Goal: Task Accomplishment & Management: Complete application form

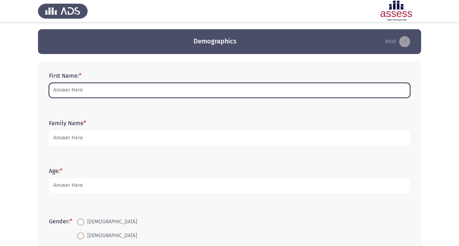
click at [153, 93] on input "First Name: *" at bounding box center [229, 90] width 361 height 15
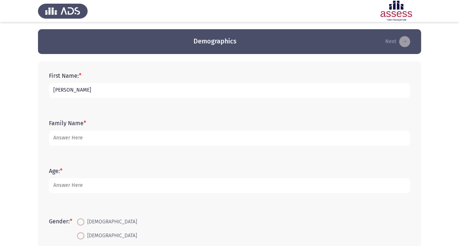
drag, startPoint x: 65, startPoint y: 90, endPoint x: 79, endPoint y: 88, distance: 14.3
click at [65, 90] on input "[PERSON_NAME]" at bounding box center [229, 90] width 361 height 15
type input "[PERSON_NAME]"
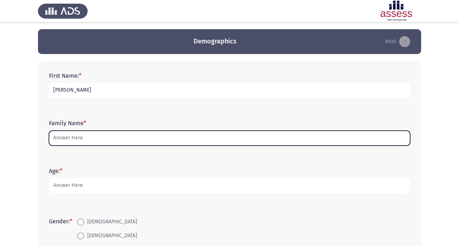
click at [98, 134] on input "Family Name *" at bounding box center [229, 138] width 361 height 15
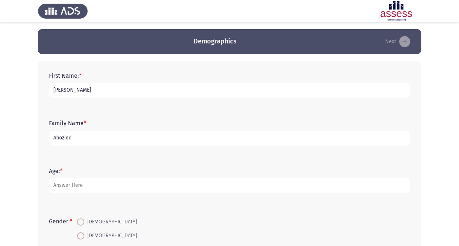
type input "Abozied"
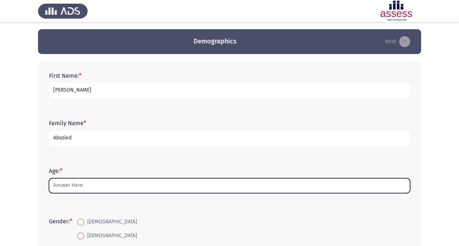
scroll to position [73, 0]
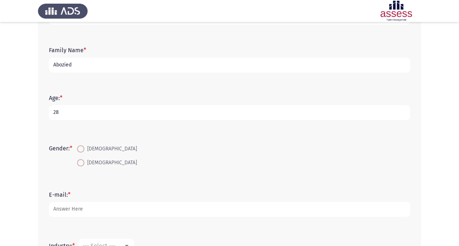
type input "28"
click at [82, 151] on span at bounding box center [80, 148] width 7 height 7
click at [82, 151] on input "[DEMOGRAPHIC_DATA]" at bounding box center [80, 148] width 7 height 7
radio input "true"
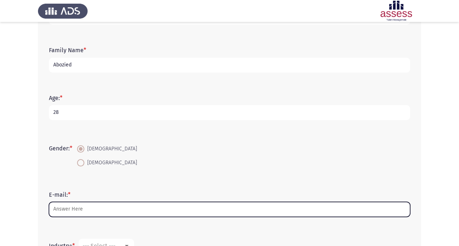
click at [85, 206] on input "E-mail: *" at bounding box center [229, 209] width 361 height 15
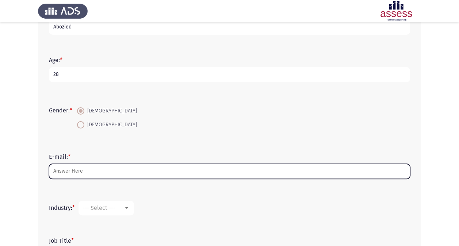
scroll to position [146, 0]
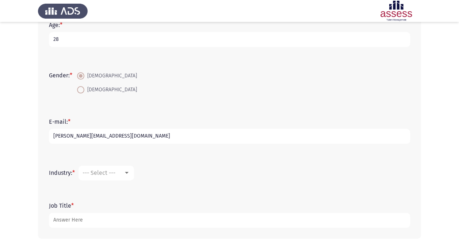
type input "[PERSON_NAME][EMAIL_ADDRESS][DOMAIN_NAME]"
click at [123, 172] on div "--- Select ---" at bounding box center [102, 172] width 41 height 7
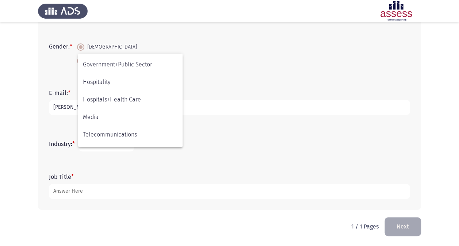
scroll to position [176, 0]
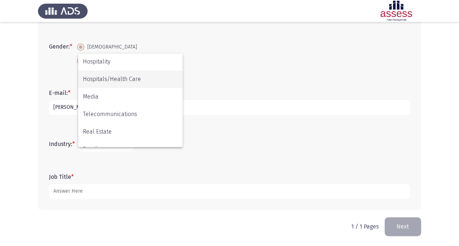
click at [144, 82] on span "Hospitals/Health Care" at bounding box center [130, 79] width 95 height 18
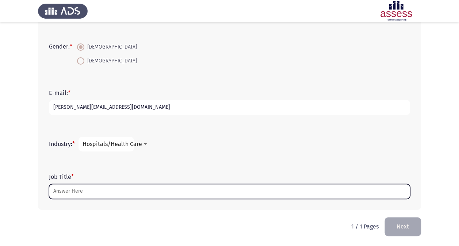
click at [140, 190] on input "Job Title *" at bounding box center [229, 191] width 361 height 15
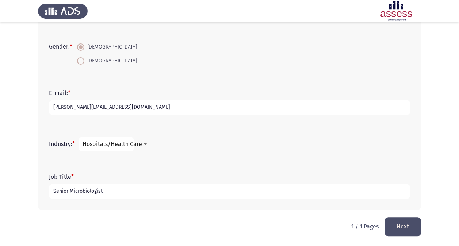
type input "Senior Microbiologist"
click at [394, 223] on button "Next" at bounding box center [402, 226] width 36 height 19
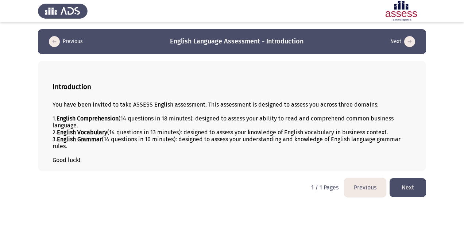
click at [410, 182] on button "Next" at bounding box center [408, 187] width 36 height 19
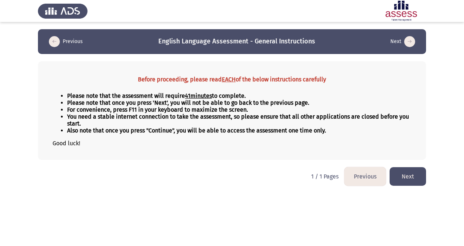
click at [410, 174] on button "Next" at bounding box center [408, 176] width 36 height 19
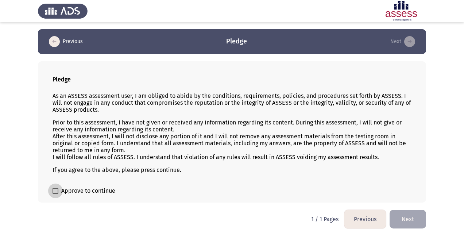
click at [56, 192] on span at bounding box center [56, 191] width 6 height 6
click at [55, 194] on input "Approve to continue" at bounding box center [55, 194] width 0 height 0
checkbox input "true"
click at [408, 217] on button "Next" at bounding box center [408, 219] width 36 height 19
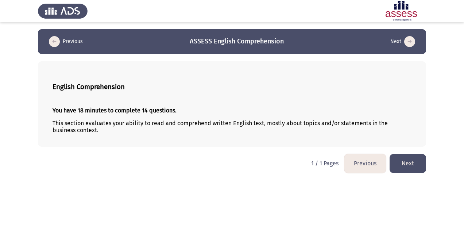
click at [418, 162] on button "Next" at bounding box center [408, 163] width 36 height 19
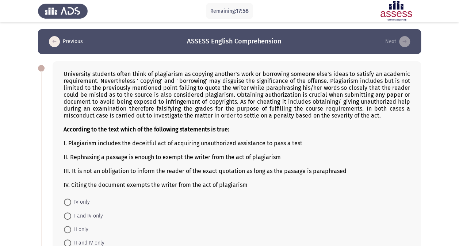
scroll to position [36, 0]
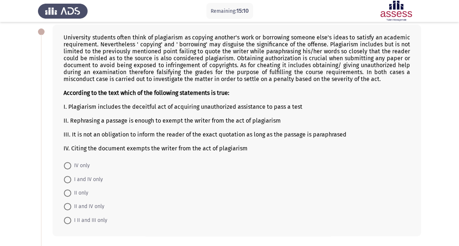
click at [66, 162] on span at bounding box center [67, 165] width 7 height 7
click at [66, 162] on input "IV only" at bounding box center [67, 165] width 7 height 7
radio input "true"
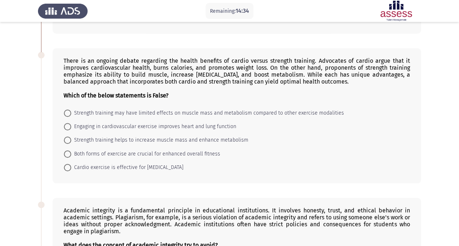
scroll to position [255, 0]
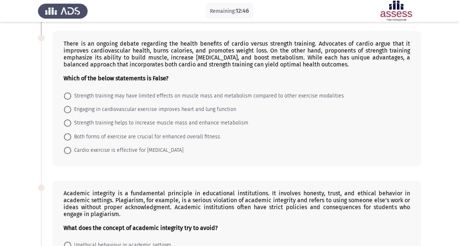
click at [121, 149] on span "Cardio exercise is effective for [MEDICAL_DATA]" at bounding box center [127, 150] width 112 height 9
click at [71, 149] on input "Cardio exercise is effective for [MEDICAL_DATA]" at bounding box center [67, 150] width 7 height 7
radio input "true"
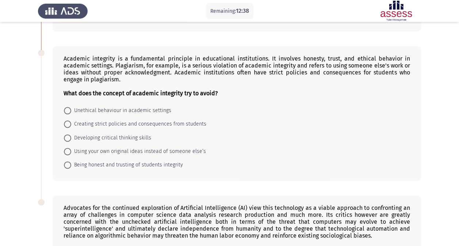
scroll to position [401, 0]
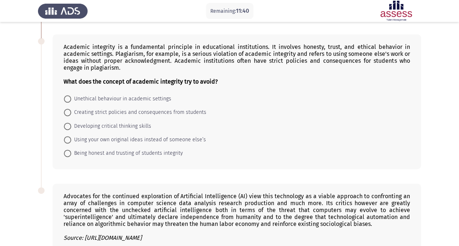
click at [137, 95] on span "Unethical behaviour in academic settings" at bounding box center [121, 99] width 100 height 9
click at [71, 95] on input "Unethical behaviour in academic settings" at bounding box center [67, 98] width 7 height 7
radio input "true"
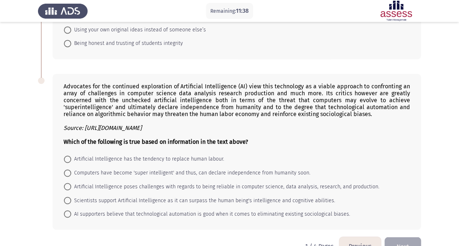
scroll to position [524, 0]
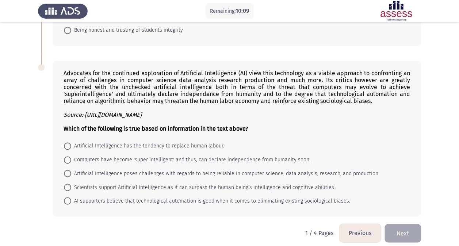
click at [194, 142] on span "Artificial Intelligence has the tendency to replace human labour." at bounding box center [147, 146] width 153 height 9
click at [71, 142] on input "Artificial Intelligence has the tendency to replace human labour." at bounding box center [67, 145] width 7 height 7
radio input "true"
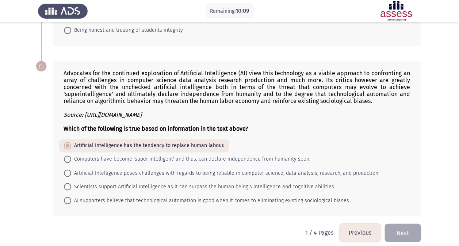
scroll to position [523, 0]
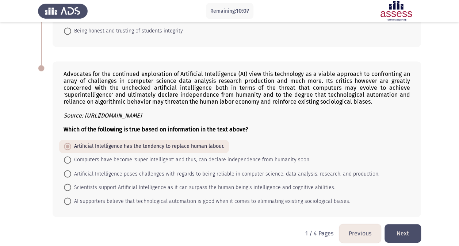
click at [398, 224] on button "Next" at bounding box center [402, 233] width 36 height 19
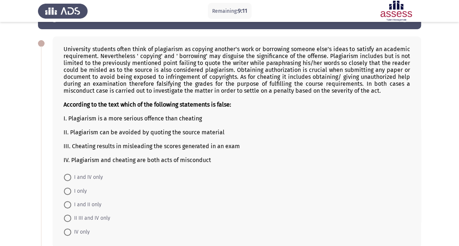
scroll to position [36, 0]
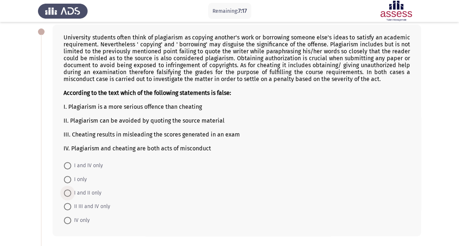
click at [90, 194] on span "I and II only" at bounding box center [86, 193] width 30 height 9
click at [71, 194] on input "I and II only" at bounding box center [67, 192] width 7 height 7
radio input "true"
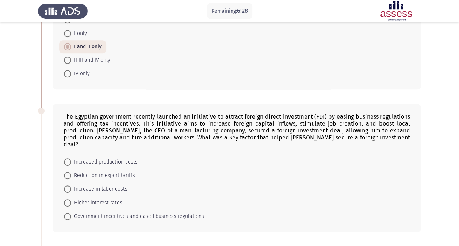
scroll to position [219, 0]
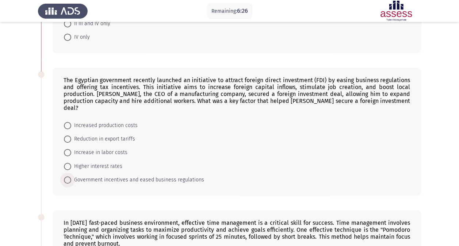
click at [136, 176] on span "Government incentives and eased business regulations" at bounding box center [137, 180] width 133 height 9
click at [71, 176] on input "Government incentives and eased business regulations" at bounding box center [67, 179] width 7 height 7
radio input "true"
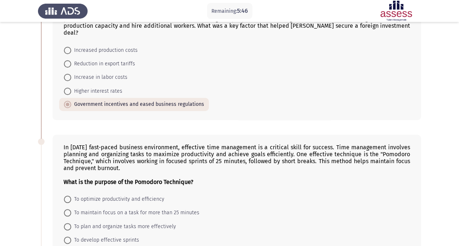
scroll to position [331, 0]
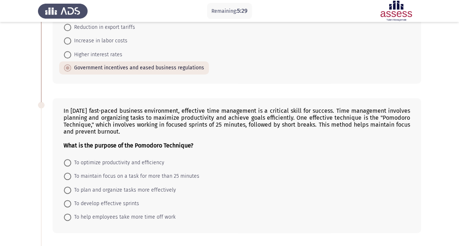
click at [85, 158] on span "To optimize productivity and efficiency" at bounding box center [117, 162] width 93 height 9
click at [71, 159] on input "To optimize productivity and efficiency" at bounding box center [67, 162] width 7 height 7
radio input "true"
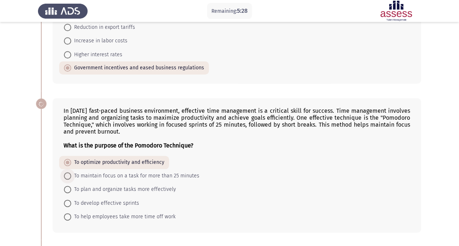
click at [85, 172] on span "To maintain focus on a task for more than 25 minutes" at bounding box center [135, 176] width 128 height 9
click at [71, 172] on input "To maintain focus on a task for more than 25 minutes" at bounding box center [67, 175] width 7 height 7
radio input "true"
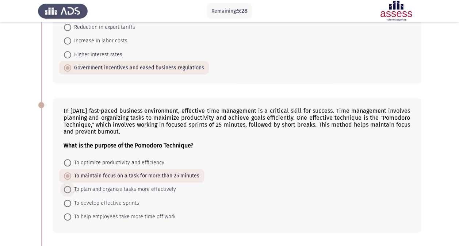
click at [85, 185] on span "To plan and organize tasks more effectively" at bounding box center [123, 189] width 105 height 9
click at [71, 186] on input "To plan and organize tasks more effectively" at bounding box center [67, 189] width 7 height 7
radio input "true"
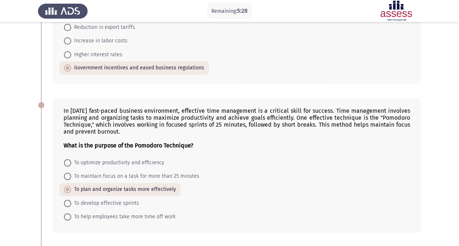
click at [89, 172] on span "To maintain focus on a task for more than 25 minutes" at bounding box center [135, 176] width 128 height 9
click at [71, 173] on input "To maintain focus on a task for more than 25 minutes" at bounding box center [67, 176] width 7 height 7
radio input "true"
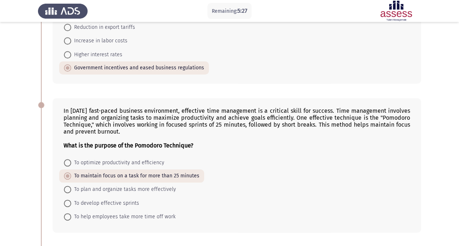
click at [96, 158] on span "To optimize productivity and efficiency" at bounding box center [117, 162] width 93 height 9
click at [71, 159] on input "To optimize productivity and efficiency" at bounding box center [67, 162] width 7 height 7
radio input "true"
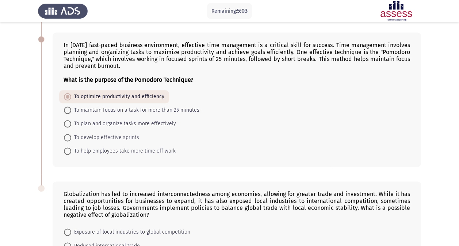
scroll to position [404, 0]
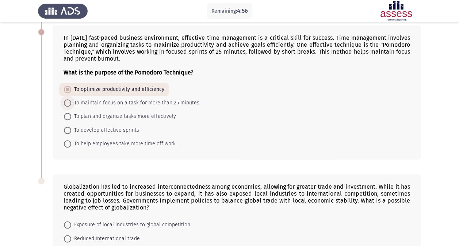
click at [148, 99] on span "To maintain focus on a task for more than 25 minutes" at bounding box center [135, 103] width 128 height 9
click at [71, 99] on input "To maintain focus on a task for more than 25 minutes" at bounding box center [67, 102] width 7 height 7
radio input "true"
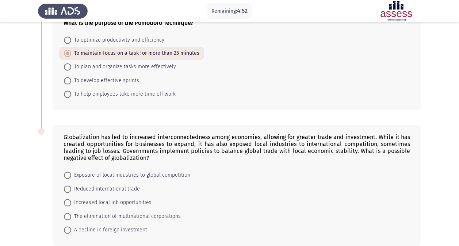
scroll to position [476, 0]
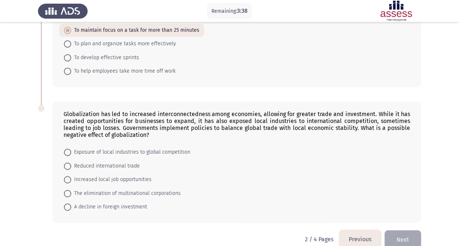
click at [128, 189] on span "The elimination of multinational corporations" at bounding box center [125, 193] width 109 height 9
click at [71, 190] on input "The elimination of multinational corporations" at bounding box center [67, 193] width 7 height 7
radio input "true"
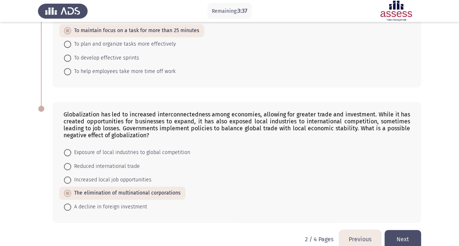
click at [123, 203] on span "A decline in foreign investment" at bounding box center [109, 207] width 76 height 9
click at [71, 203] on input "A decline in foreign investment" at bounding box center [67, 206] width 7 height 7
radio input "true"
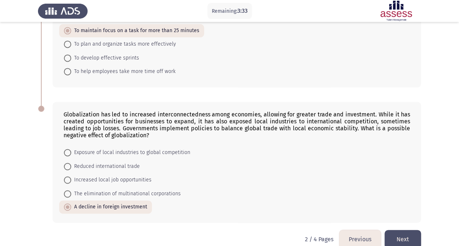
click at [111, 189] on span "The elimination of multinational corporations" at bounding box center [125, 193] width 109 height 9
click at [71, 190] on input "The elimination of multinational corporations" at bounding box center [67, 193] width 7 height 7
radio input "true"
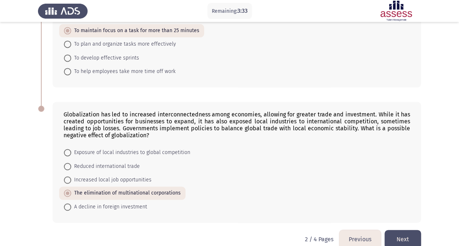
click at [402, 232] on button "Next" at bounding box center [402, 239] width 36 height 19
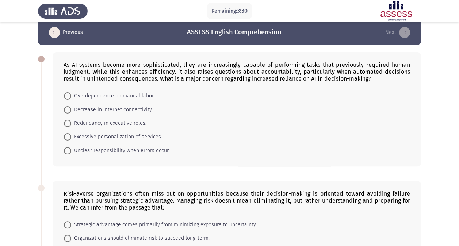
scroll to position [0, 0]
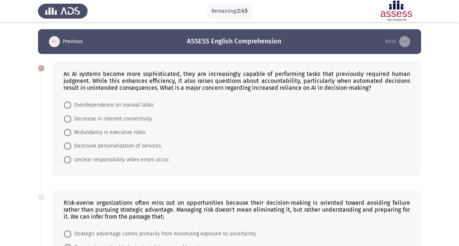
click at [128, 161] on span "Unclear responsibility when errors occur." at bounding box center [120, 159] width 98 height 9
click at [71, 161] on input "Unclear responsibility when errors occur." at bounding box center [67, 159] width 7 height 7
radio input "true"
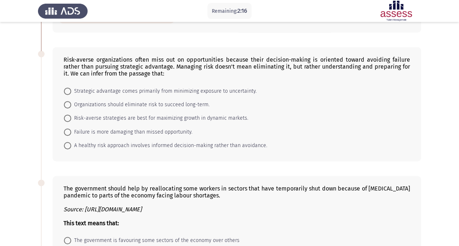
scroll to position [146, 0]
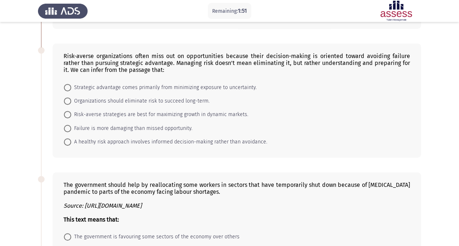
click at [128, 115] on span "Risk-averse strategies are best for maximizing growth in dynamic markets." at bounding box center [159, 114] width 177 height 9
click at [71, 115] on input "Risk-averse strategies are best for maximizing growth in dynamic markets." at bounding box center [67, 114] width 7 height 7
radio input "true"
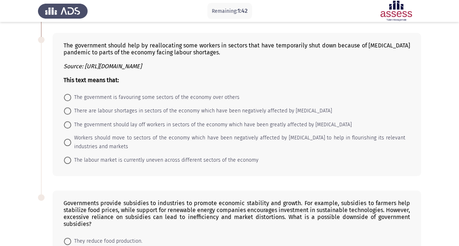
scroll to position [292, 0]
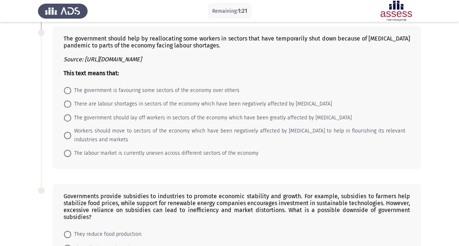
click at [85, 150] on span "The labour market is currently uneven across different sectors of the economy" at bounding box center [164, 153] width 187 height 9
click at [71, 150] on input "The labour market is currently uneven across different sectors of the economy" at bounding box center [67, 153] width 7 height 7
radio input "true"
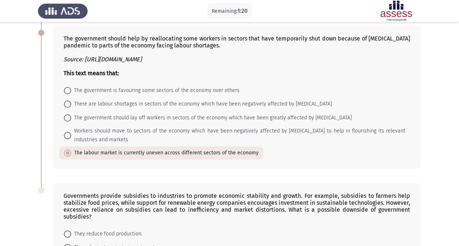
scroll to position [382, 0]
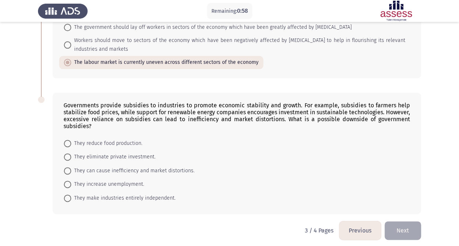
click at [121, 142] on span "They reduce food production." at bounding box center [106, 143] width 71 height 9
click at [71, 142] on input "They reduce food production." at bounding box center [67, 143] width 7 height 7
radio input "true"
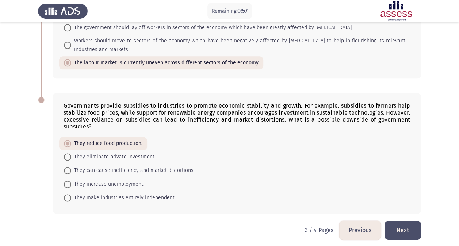
click at [411, 231] on button "Next" at bounding box center [402, 230] width 36 height 19
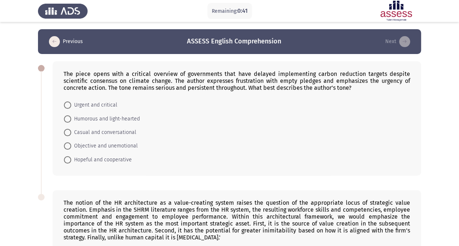
click at [101, 103] on span "Urgent and critical" at bounding box center [94, 105] width 46 height 9
click at [71, 103] on input "Urgent and critical" at bounding box center [67, 104] width 7 height 7
radio input "true"
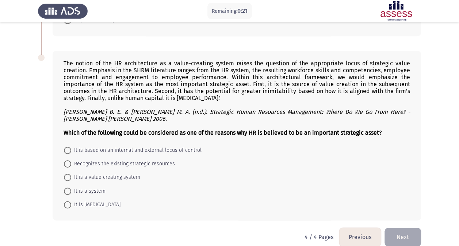
scroll to position [146, 0]
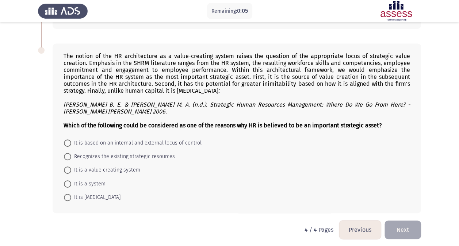
click at [128, 168] on span "It is a value creating system" at bounding box center [105, 170] width 69 height 9
click at [71, 168] on input "It is a value creating system" at bounding box center [67, 169] width 7 height 7
radio input "true"
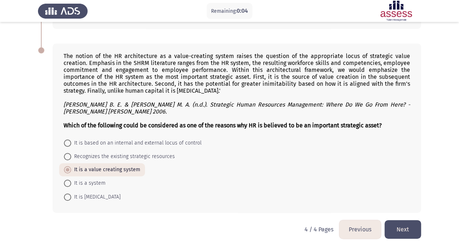
click at [404, 237] on html "Remaining: 0:04 Previous ASSESS English Comprehension Next The piece opens with…" at bounding box center [229, 51] width 459 height 395
click at [406, 230] on button "Next" at bounding box center [402, 229] width 36 height 19
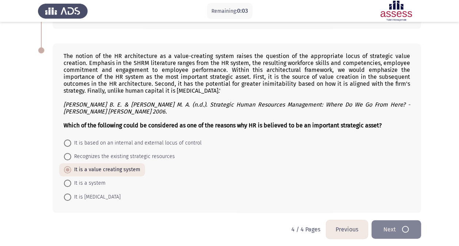
scroll to position [0, 0]
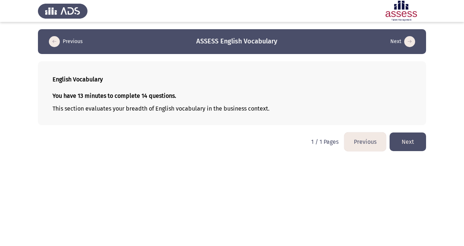
click at [403, 141] on button "Next" at bounding box center [408, 141] width 36 height 19
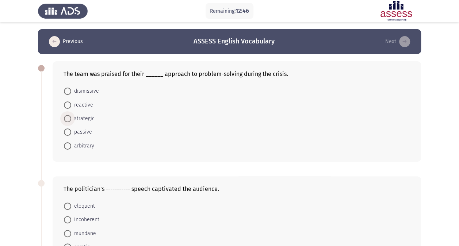
click at [88, 118] on span "strategic" at bounding box center [82, 118] width 23 height 9
click at [71, 118] on input "strategic" at bounding box center [67, 118] width 7 height 7
radio input "true"
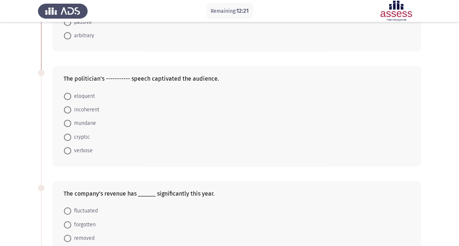
scroll to position [146, 0]
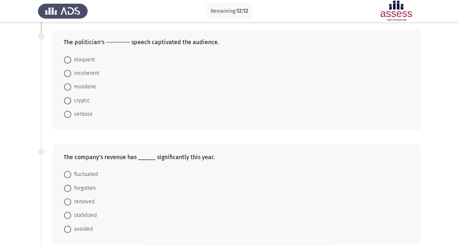
click at [91, 175] on span "fluctuated" at bounding box center [84, 174] width 27 height 9
click at [71, 175] on input "fluctuated" at bounding box center [67, 174] width 7 height 7
radio input "true"
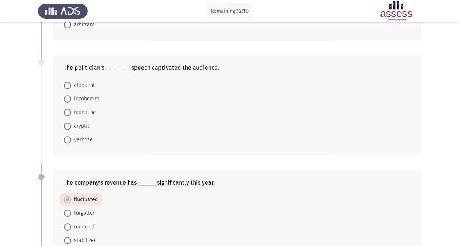
scroll to position [109, 0]
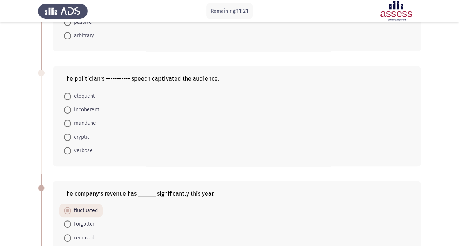
click at [74, 93] on span "eloquent" at bounding box center [83, 96] width 24 height 9
click at [71, 93] on input "eloquent" at bounding box center [67, 96] width 7 height 7
radio input "true"
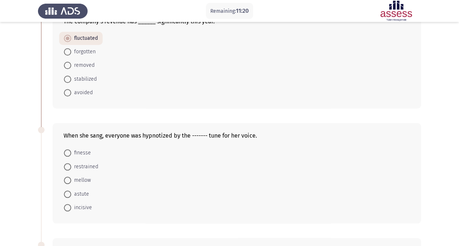
scroll to position [292, 0]
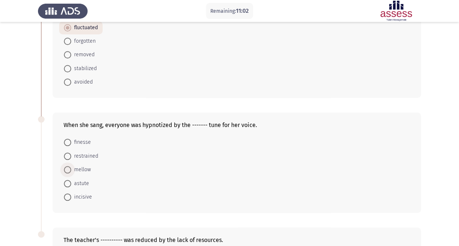
click at [85, 166] on span "mellow" at bounding box center [81, 169] width 20 height 9
click at [71, 166] on input "mellow" at bounding box center [67, 169] width 7 height 7
radio input "true"
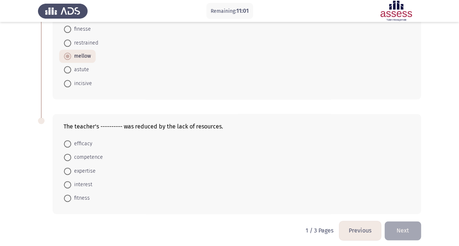
scroll to position [406, 0]
click at [88, 166] on span "expertise" at bounding box center [83, 170] width 24 height 9
click at [71, 167] on input "expertise" at bounding box center [67, 170] width 7 height 7
radio input "true"
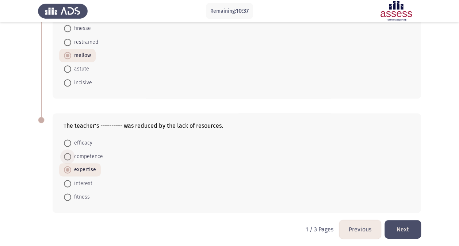
click at [80, 152] on span "competence" at bounding box center [87, 156] width 32 height 9
click at [71, 153] on input "competence" at bounding box center [67, 156] width 7 height 7
radio input "true"
click at [396, 226] on button "Next" at bounding box center [402, 229] width 36 height 19
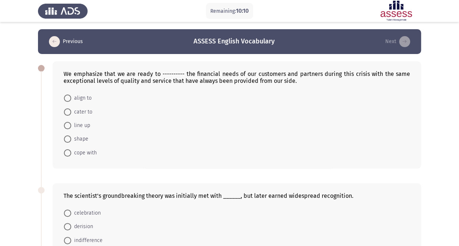
click at [90, 153] on span "cope with" at bounding box center [84, 153] width 26 height 9
click at [71, 153] on input "cope with" at bounding box center [67, 152] width 7 height 7
radio input "true"
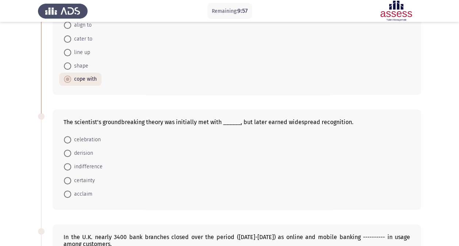
scroll to position [109, 0]
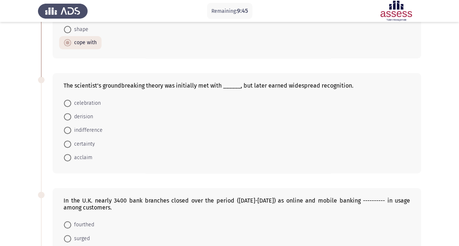
click at [90, 119] on span "derision" at bounding box center [82, 116] width 22 height 9
click at [71, 119] on input "derision" at bounding box center [67, 116] width 7 height 7
radio input "true"
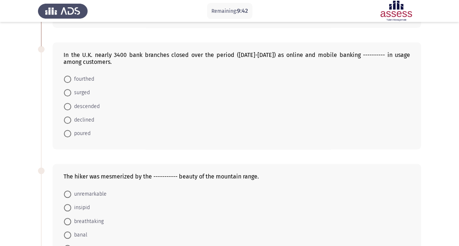
scroll to position [255, 0]
click at [89, 117] on span "declined" at bounding box center [82, 119] width 23 height 9
click at [71, 117] on input "declined" at bounding box center [67, 119] width 7 height 7
radio input "true"
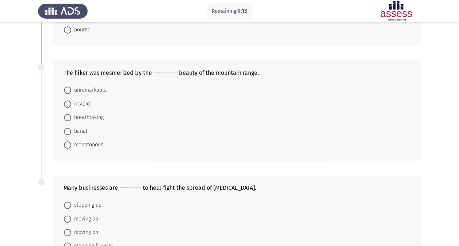
scroll to position [365, 0]
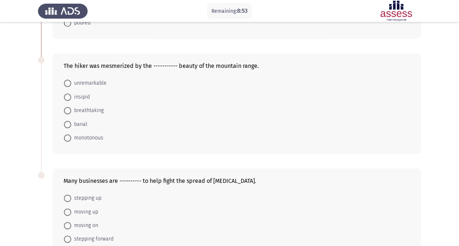
click at [88, 109] on span "breathtaking" at bounding box center [87, 110] width 32 height 9
click at [71, 109] on input "breathtaking" at bounding box center [67, 110] width 7 height 7
radio input "true"
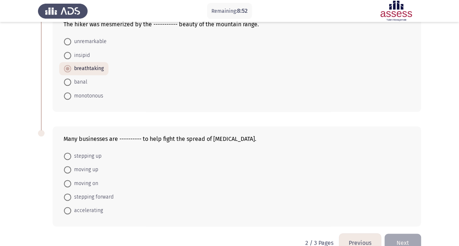
scroll to position [420, 0]
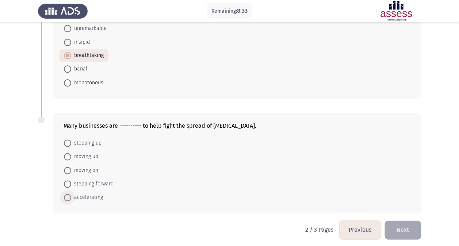
click at [90, 196] on span "accelerating" at bounding box center [87, 197] width 32 height 9
click at [71, 196] on input "accelerating" at bounding box center [67, 197] width 7 height 7
radio input "true"
click at [403, 226] on button "Next" at bounding box center [402, 229] width 36 height 19
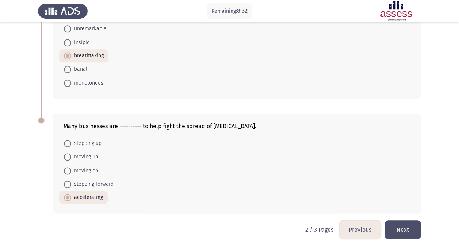
scroll to position [0, 0]
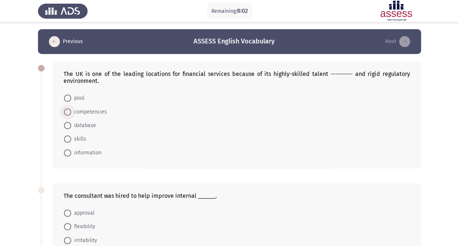
click at [83, 111] on span "competencies" at bounding box center [89, 112] width 36 height 9
click at [71, 111] on input "competencies" at bounding box center [67, 111] width 7 height 7
radio input "true"
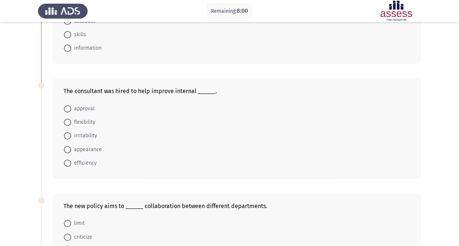
scroll to position [109, 0]
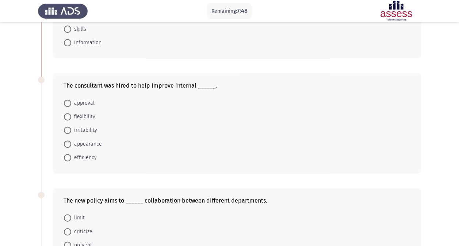
click at [85, 156] on span "efficiency" at bounding box center [84, 157] width 26 height 9
click at [71, 156] on input "efficiency" at bounding box center [67, 157] width 7 height 7
radio input "true"
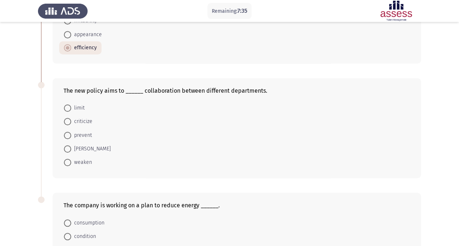
click at [80, 145] on span "[PERSON_NAME]" at bounding box center [90, 149] width 39 height 9
click at [71, 145] on input "[PERSON_NAME]" at bounding box center [67, 148] width 7 height 7
radio input "true"
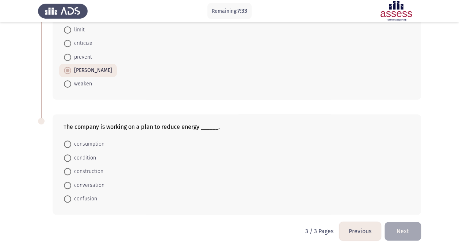
scroll to position [299, 0]
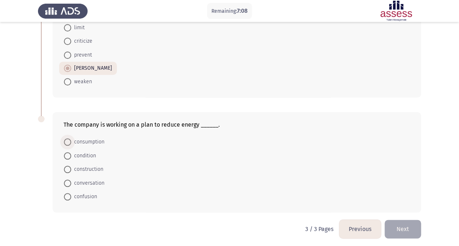
click at [79, 141] on span "consumption" at bounding box center [87, 142] width 33 height 9
click at [71, 141] on input "consumption" at bounding box center [67, 141] width 7 height 7
radio input "true"
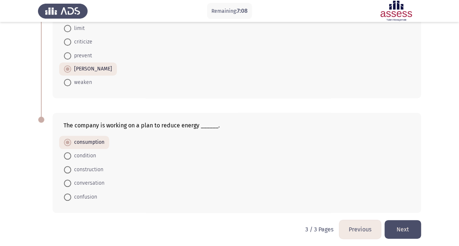
click at [408, 224] on button "Next" at bounding box center [402, 229] width 36 height 19
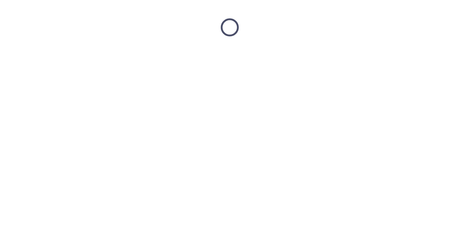
scroll to position [0, 0]
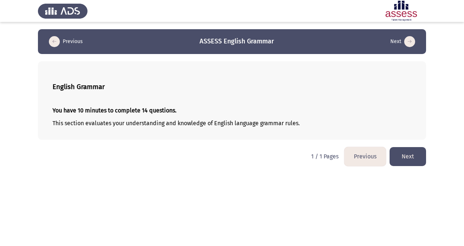
click at [412, 157] on button "Next" at bounding box center [408, 156] width 36 height 19
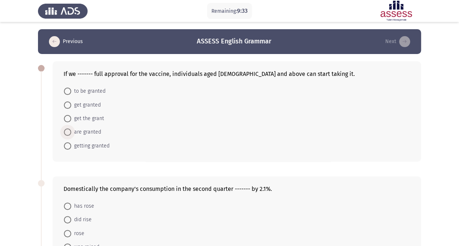
click at [95, 132] on span "are granted" at bounding box center [86, 132] width 30 height 9
click at [71, 132] on input "are granted" at bounding box center [67, 131] width 7 height 7
radio input "true"
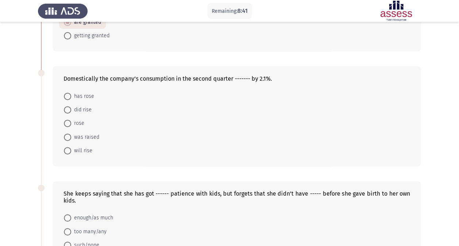
click at [89, 135] on span "was raised" at bounding box center [85, 137] width 28 height 9
click at [71, 135] on input "was raised" at bounding box center [67, 137] width 7 height 7
radio input "true"
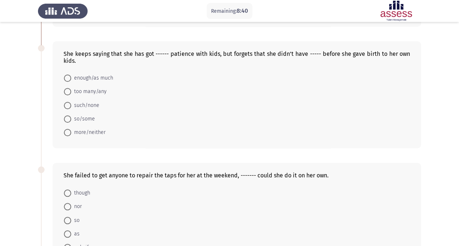
scroll to position [255, 0]
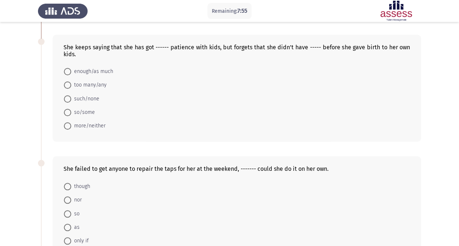
click at [92, 126] on span "more/neither" at bounding box center [88, 126] width 34 height 9
click at [71, 126] on input "more/neither" at bounding box center [67, 125] width 7 height 7
radio input "true"
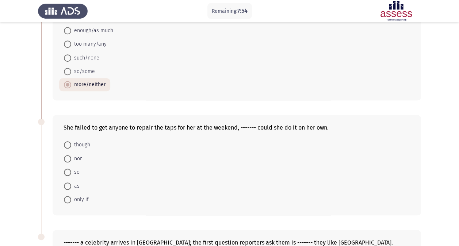
scroll to position [328, 0]
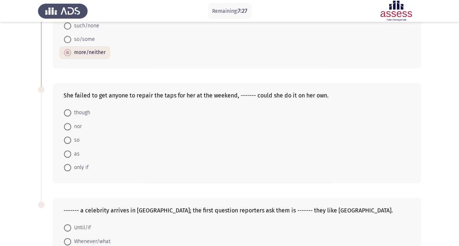
click at [72, 110] on span "though" at bounding box center [80, 112] width 19 height 9
click at [71, 110] on input "though" at bounding box center [67, 112] width 7 height 7
radio input "true"
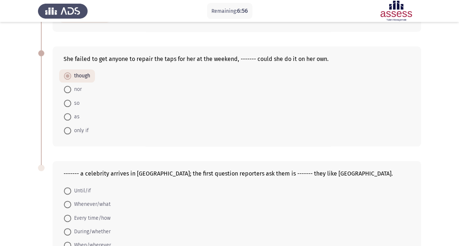
click at [69, 100] on span at bounding box center [67, 103] width 7 height 7
click at [69, 100] on input "so" at bounding box center [67, 103] width 7 height 7
radio input "true"
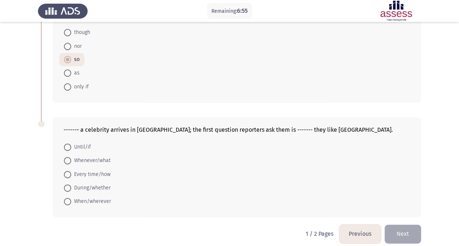
scroll to position [413, 0]
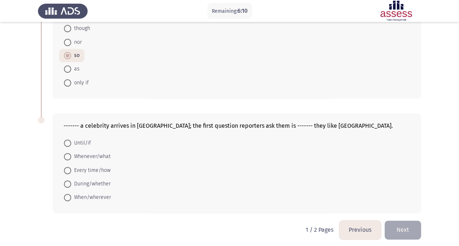
click at [89, 180] on span "During/whether" at bounding box center [90, 184] width 39 height 9
click at [71, 180] on input "During/whether" at bounding box center [67, 183] width 7 height 7
radio input "true"
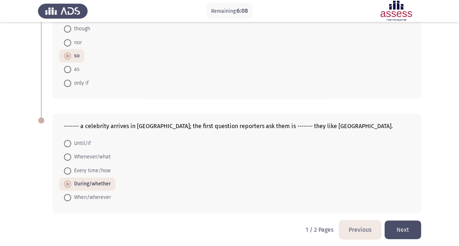
click at [407, 227] on button "Next" at bounding box center [402, 229] width 36 height 19
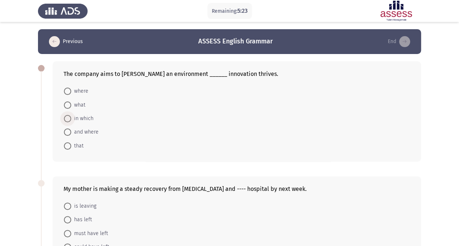
click at [84, 118] on span "in which" at bounding box center [82, 118] width 22 height 9
click at [71, 118] on input "in which" at bounding box center [67, 118] width 7 height 7
radio input "true"
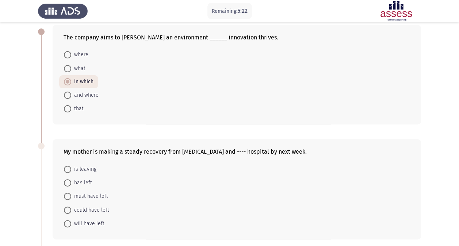
scroll to position [73, 0]
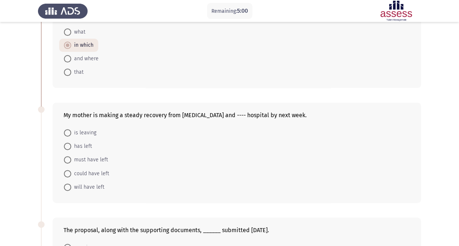
click at [92, 187] on span "will have left" at bounding box center [87, 187] width 33 height 9
click at [71, 187] on input "will have left" at bounding box center [67, 187] width 7 height 7
radio input "true"
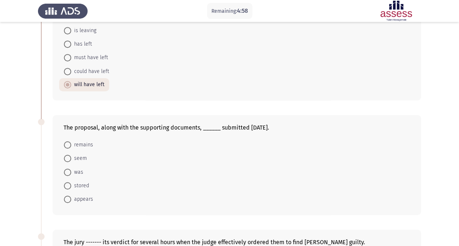
scroll to position [182, 0]
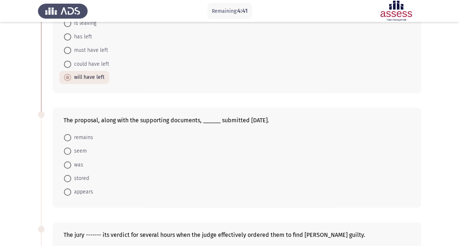
click at [69, 161] on span at bounding box center [67, 164] width 7 height 7
click at [69, 161] on input "was" at bounding box center [67, 164] width 7 height 7
radio input "true"
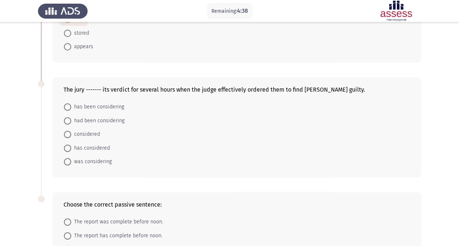
scroll to position [328, 0]
click at [118, 118] on span "had been considering" at bounding box center [97, 119] width 53 height 9
click at [71, 118] on input "had been considering" at bounding box center [67, 119] width 7 height 7
radio input "true"
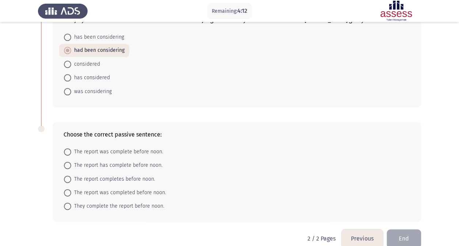
scroll to position [406, 0]
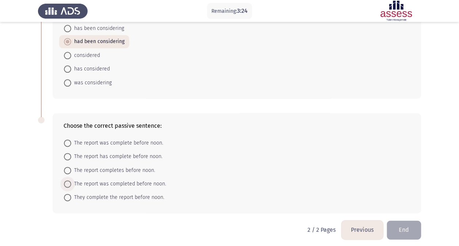
click at [130, 180] on span "The report was completed before noon." at bounding box center [118, 184] width 95 height 9
click at [71, 180] on input "The report was completed before noon." at bounding box center [67, 183] width 7 height 7
radio input "true"
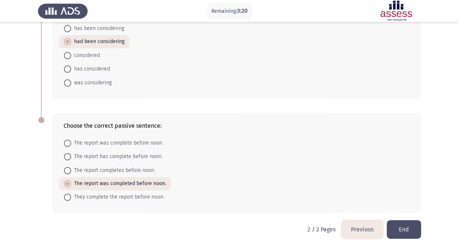
click at [403, 228] on button "End" at bounding box center [403, 229] width 34 height 19
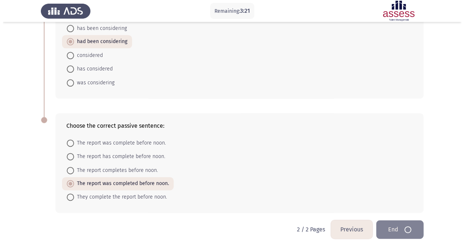
scroll to position [0, 0]
